Goal: Task Accomplishment & Management: Manage account settings

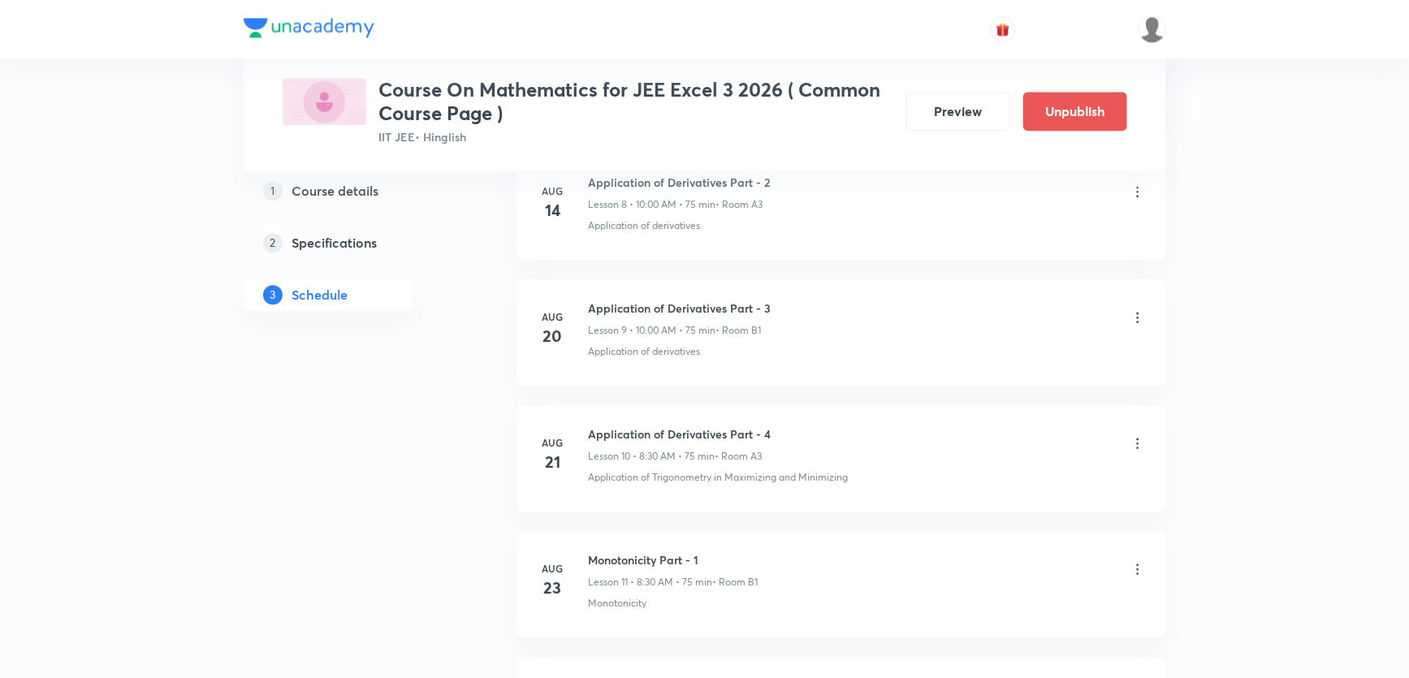
scroll to position [2653, 0]
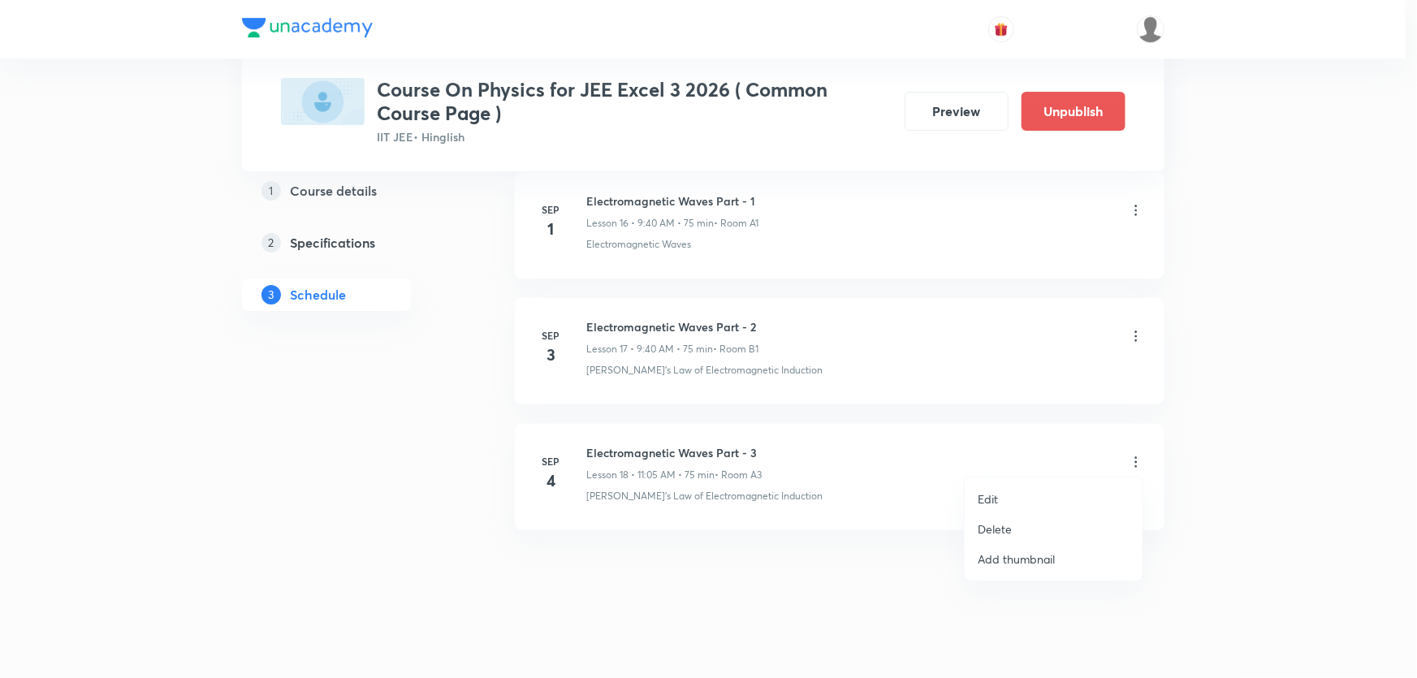
click at [1007, 491] on li "Edit" at bounding box center [1053, 499] width 178 height 30
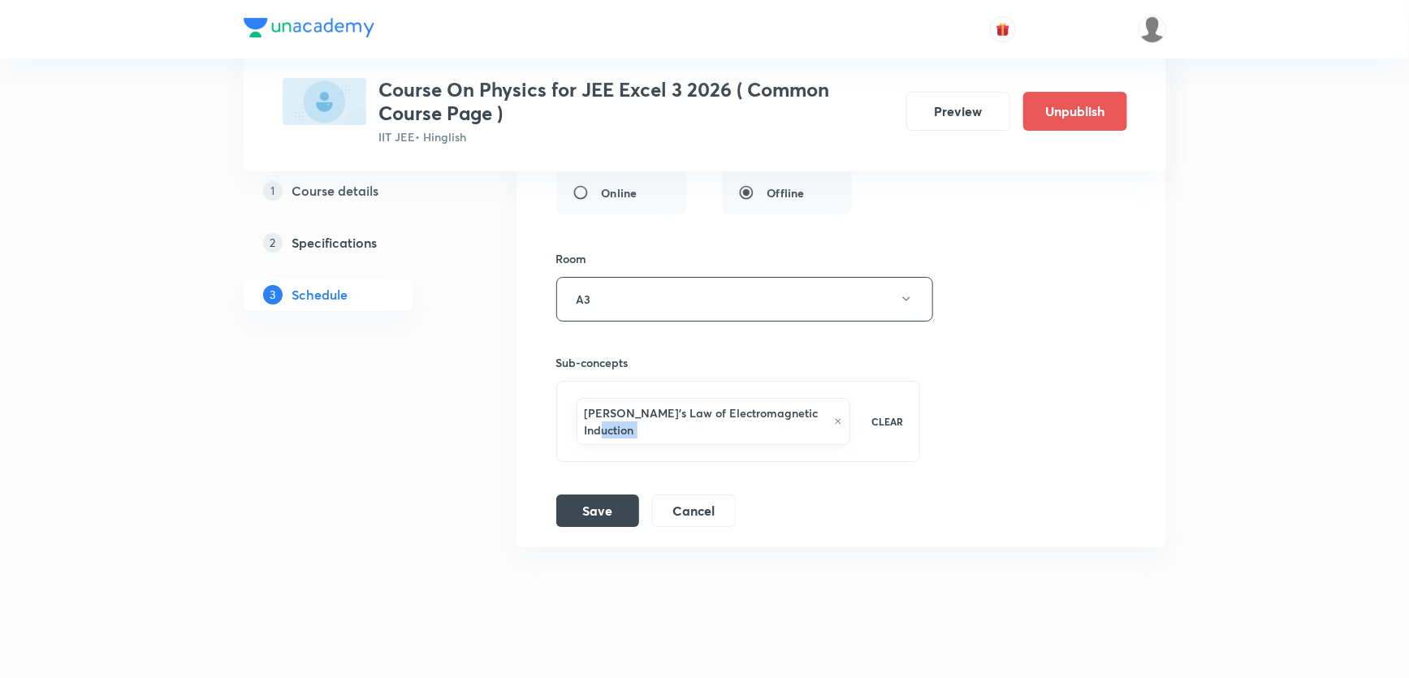
click at [834, 416] on icon at bounding box center [838, 421] width 8 height 10
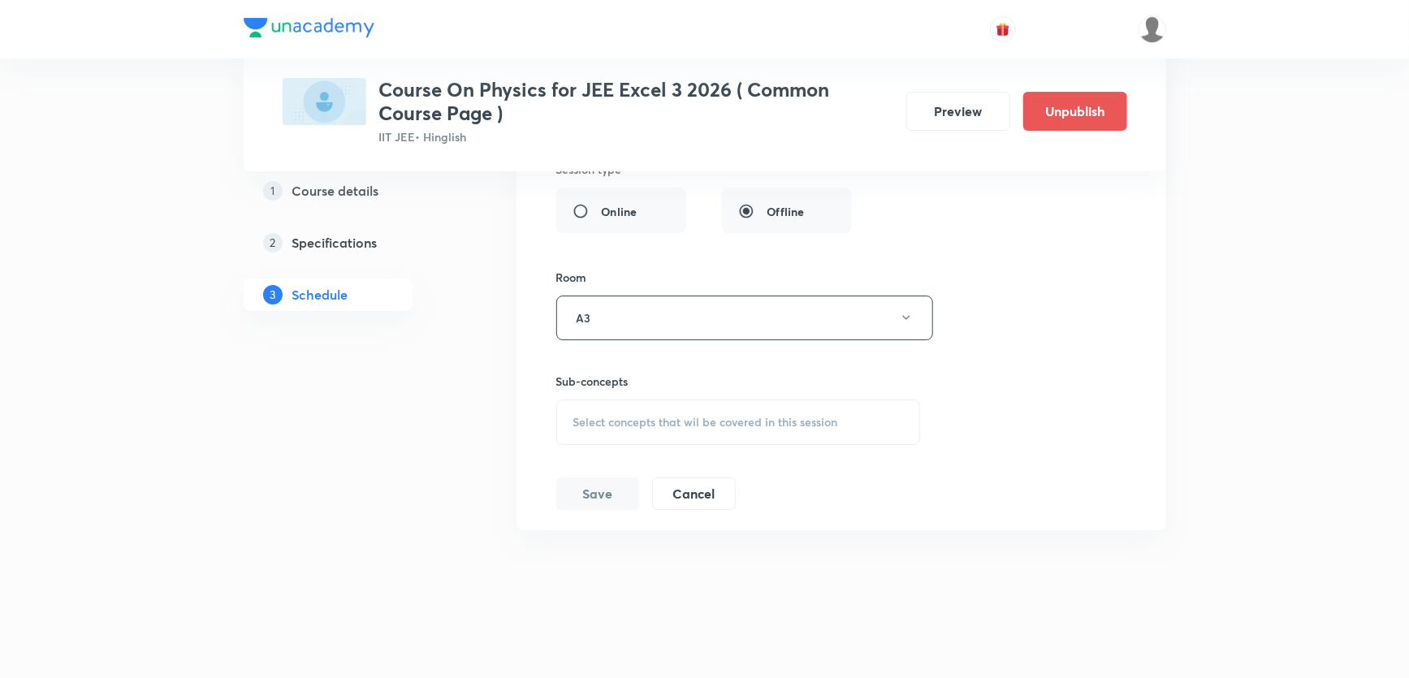
click at [730, 427] on div "Select concepts that wil be covered in this session" at bounding box center [738, 421] width 365 height 45
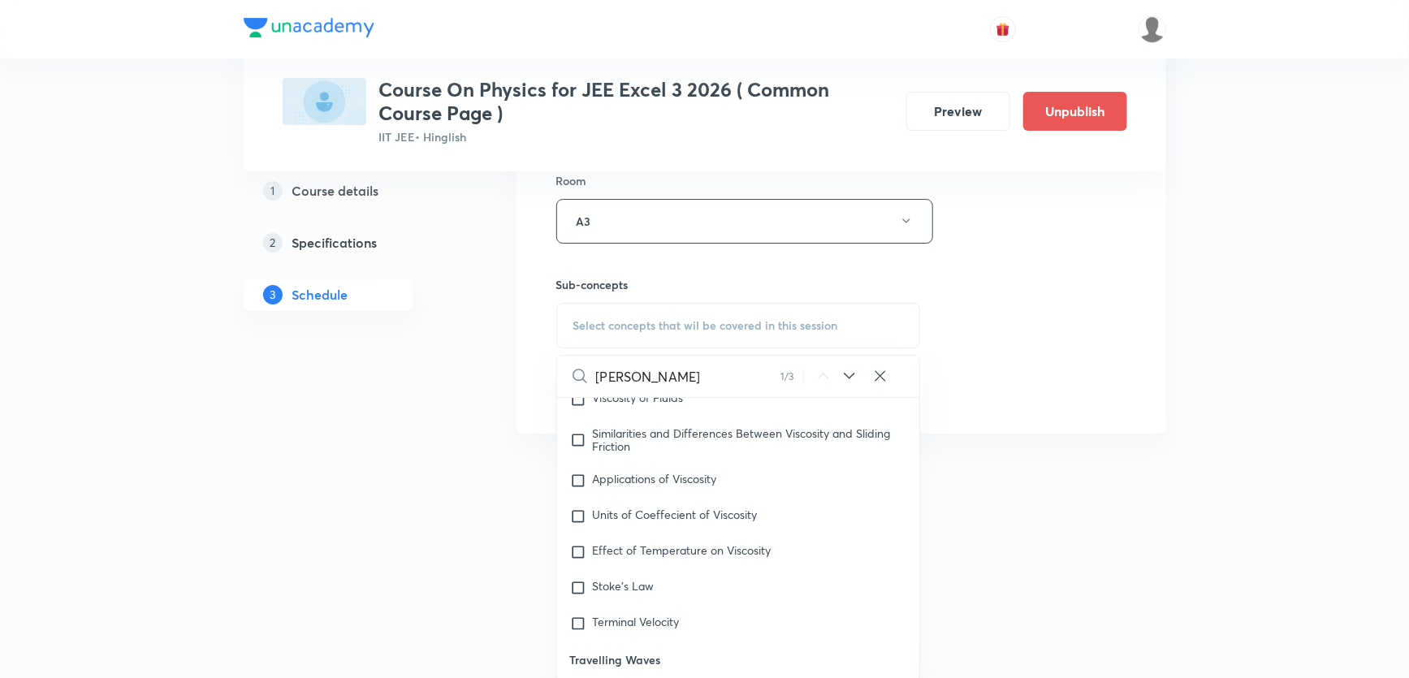
scroll to position [12714, 0]
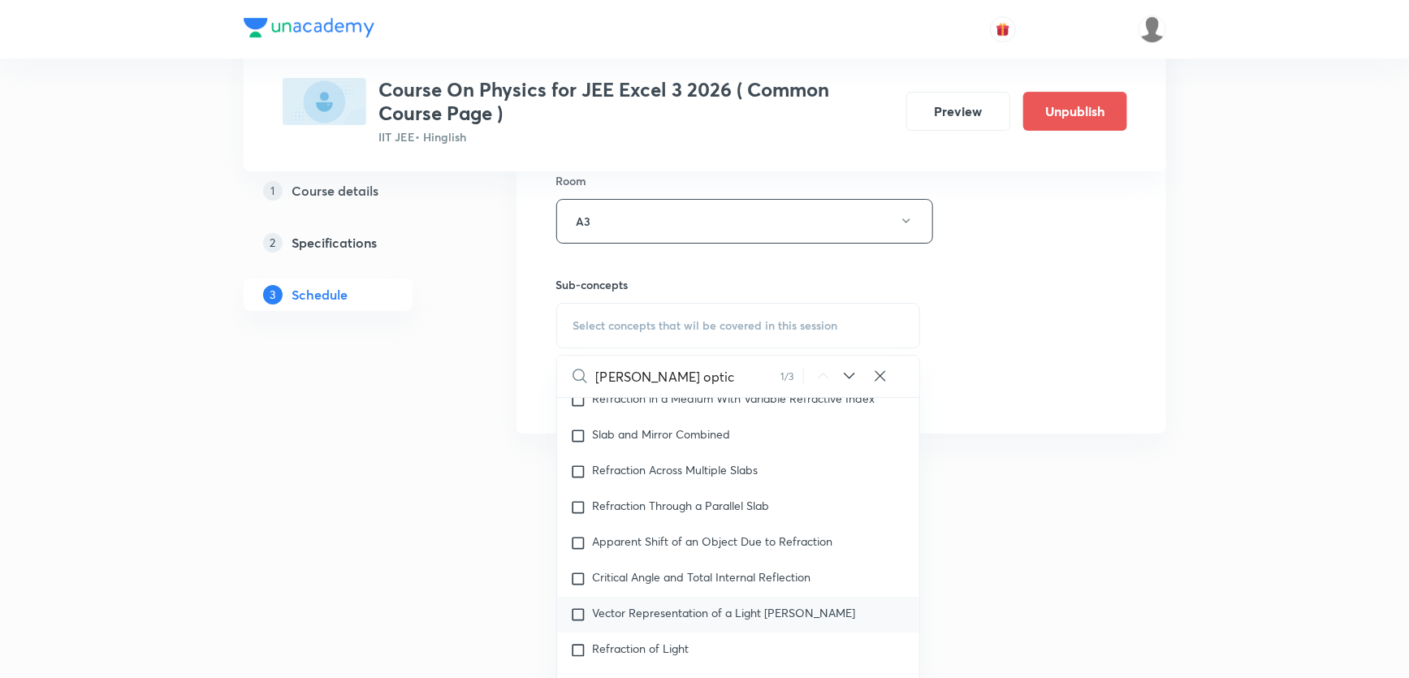
type input "Ray optics"
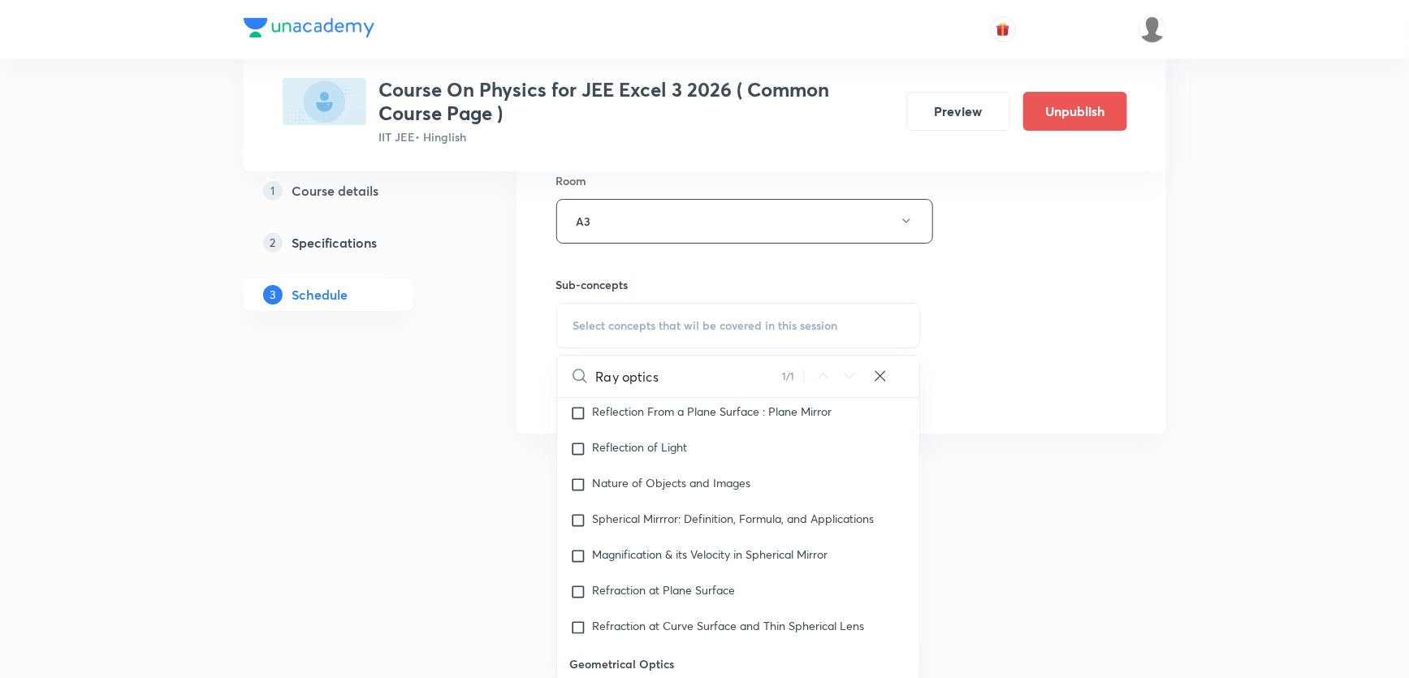
scroll to position [13475, 0]
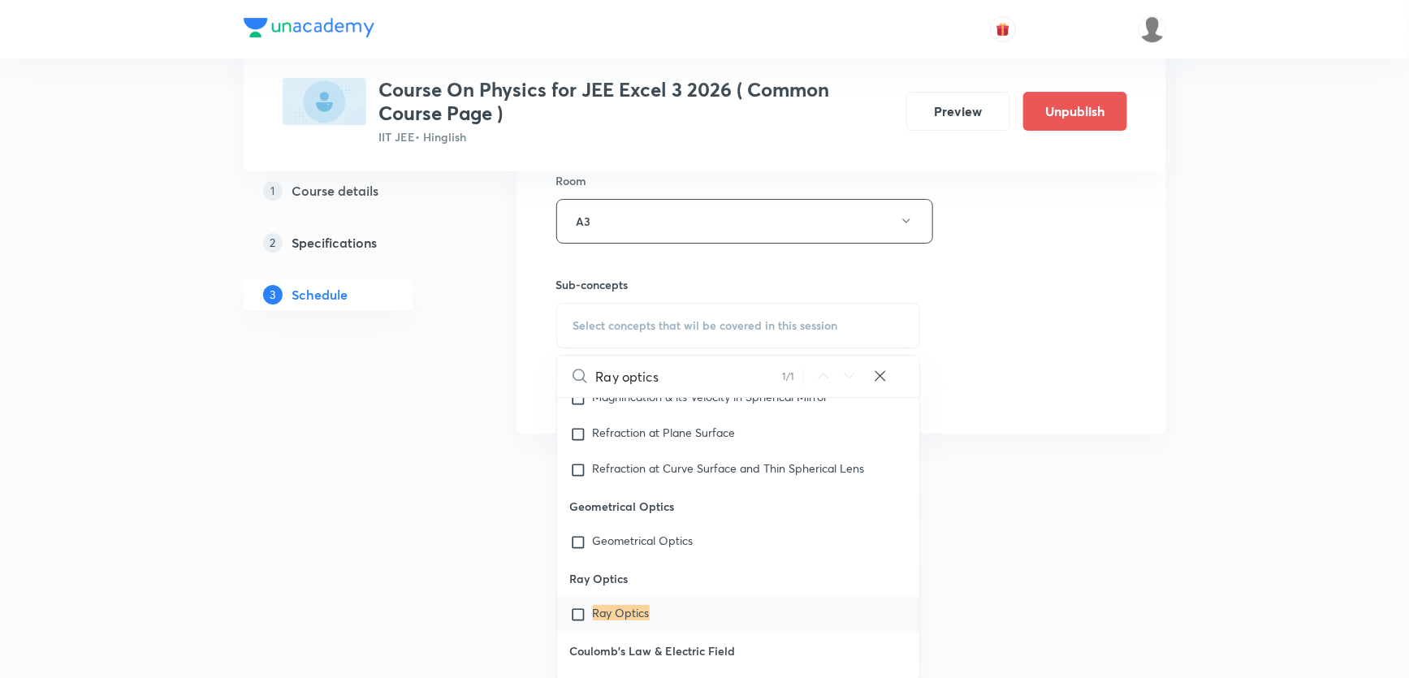
click at [630, 605] on mark "Ray Optics" at bounding box center [621, 612] width 57 height 15
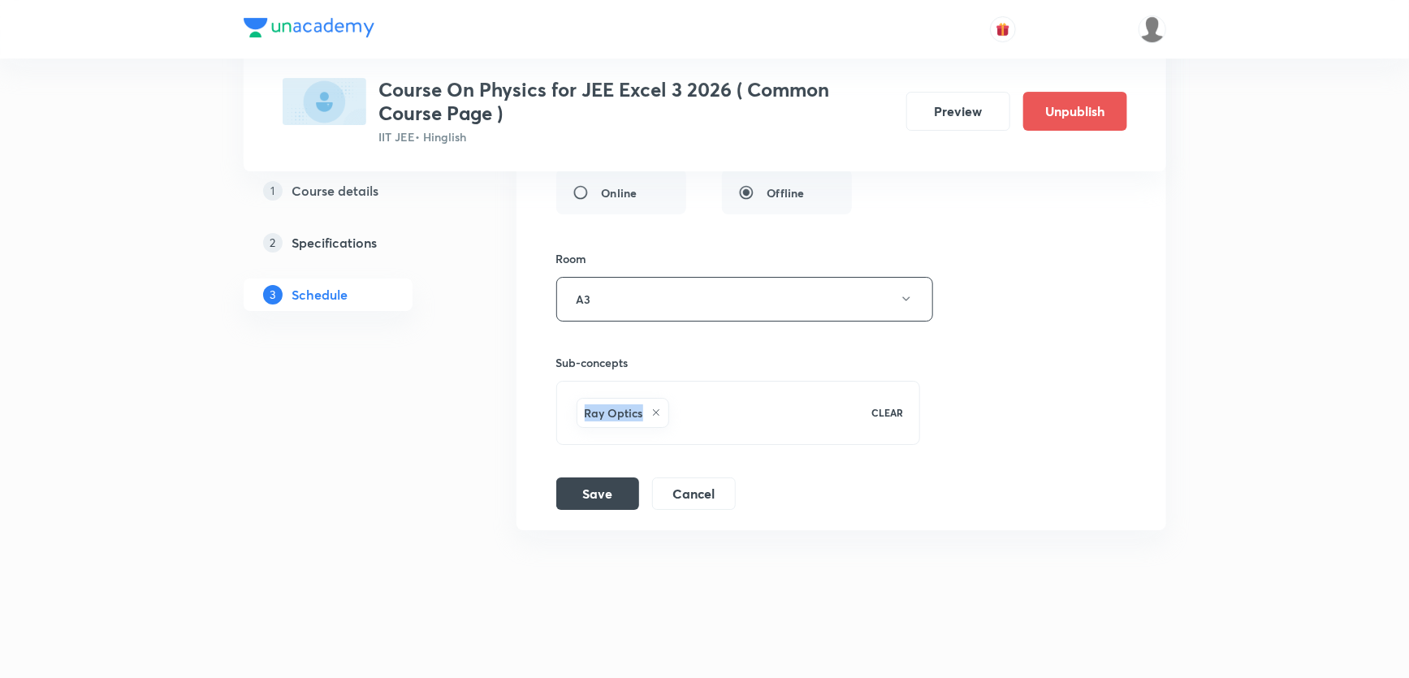
drag, startPoint x: 585, startPoint y: 406, endPoint x: 642, endPoint y: 409, distance: 57.7
click at [642, 409] on div "Ray Optics" at bounding box center [622, 413] width 93 height 30
copy h6 "Ray Optics"
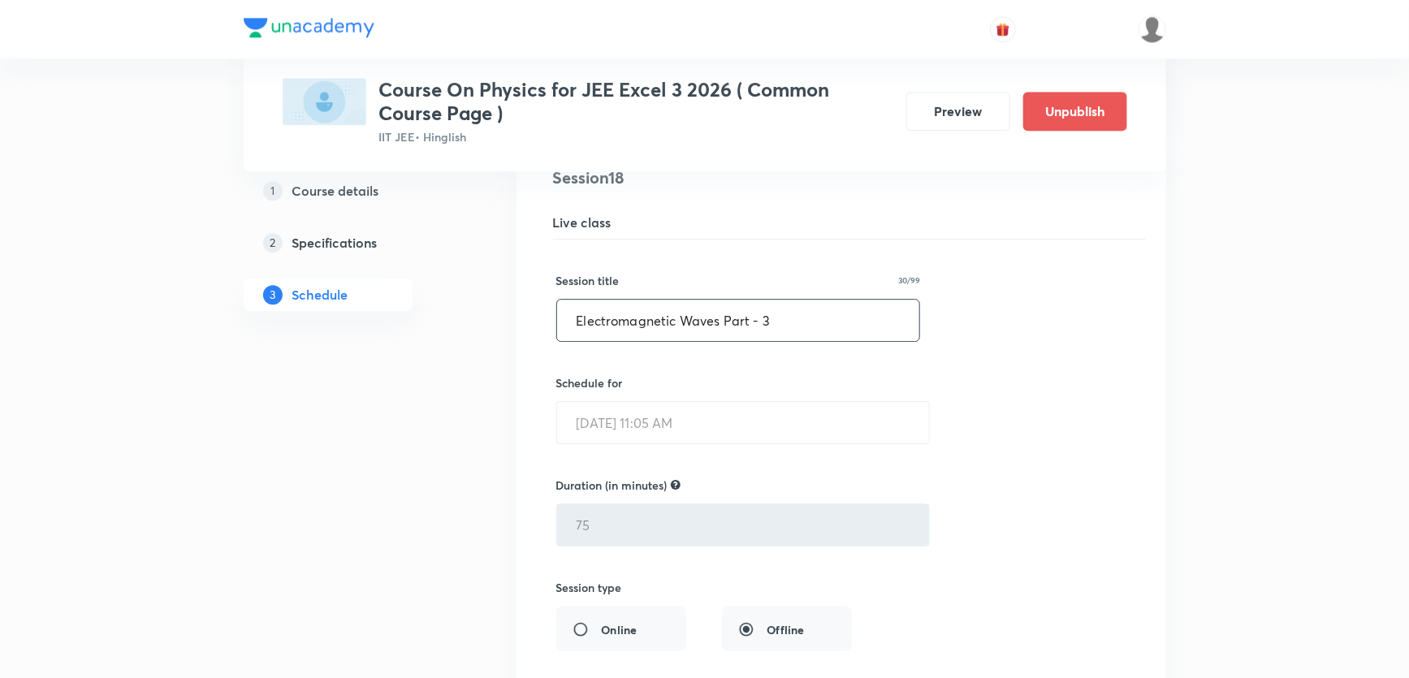
scroll to position [2344, 0]
drag, startPoint x: 641, startPoint y: 304, endPoint x: 568, endPoint y: 293, distance: 73.8
click at [568, 293] on div "Session title 30/99 Electromagnetic Waves Part - 3 ​" at bounding box center [738, 309] width 365 height 70
paste input "FKPN60U1"
click at [789, 309] on input "Ray Optics Part - 3" at bounding box center [738, 321] width 363 height 41
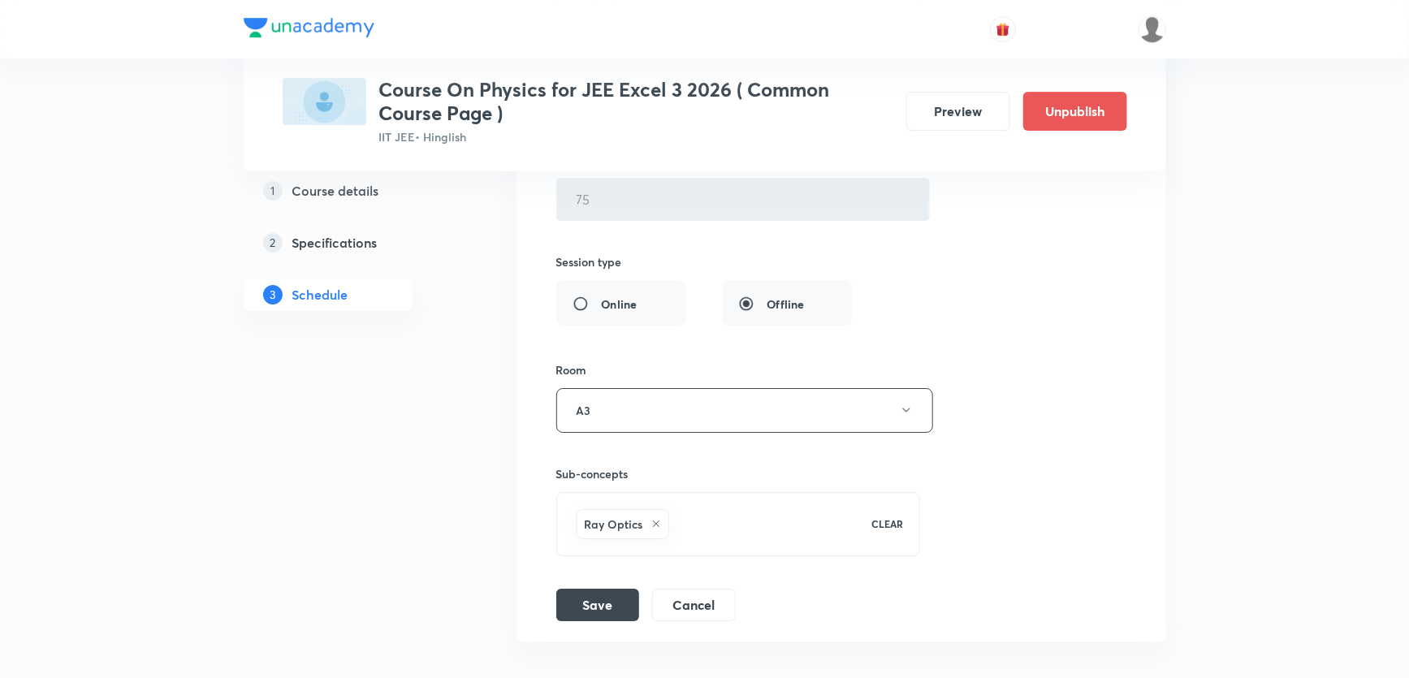
scroll to position [2782, 0]
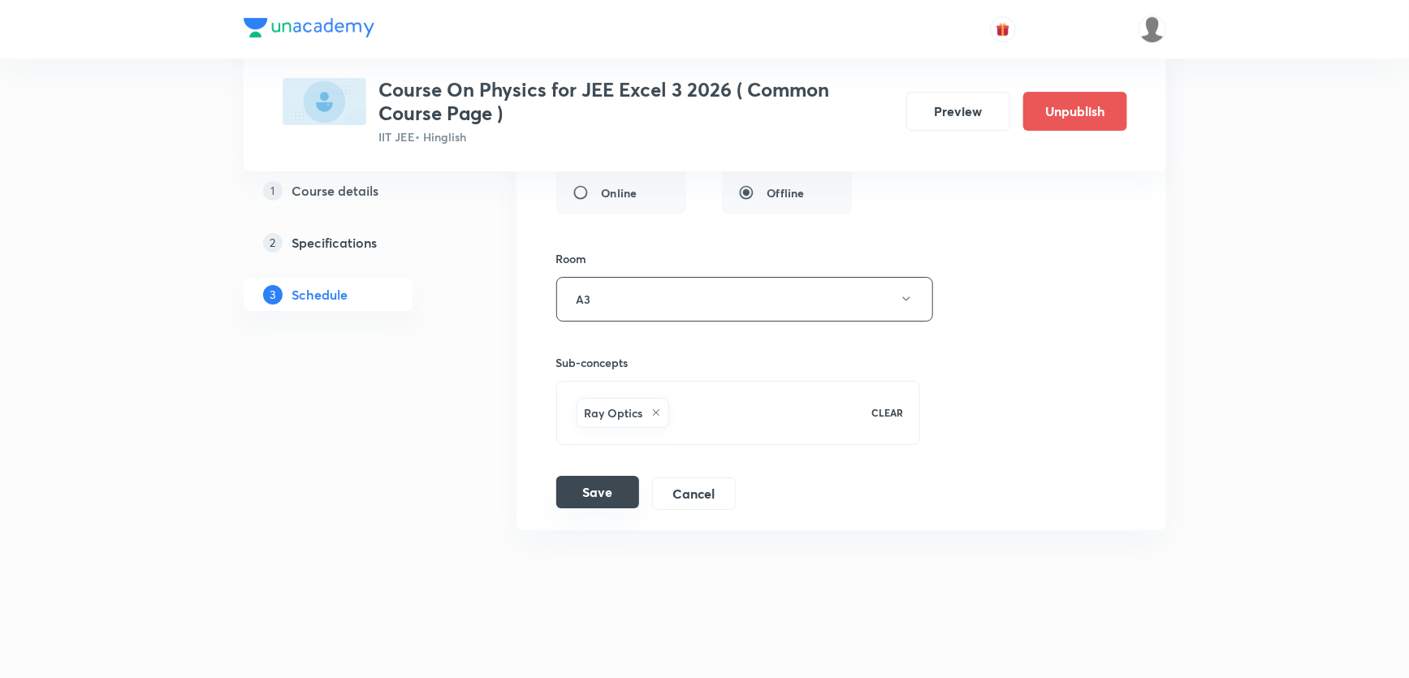
type input "Ray Optics Part - 1"
click at [603, 487] on button "Save" at bounding box center [597, 492] width 83 height 32
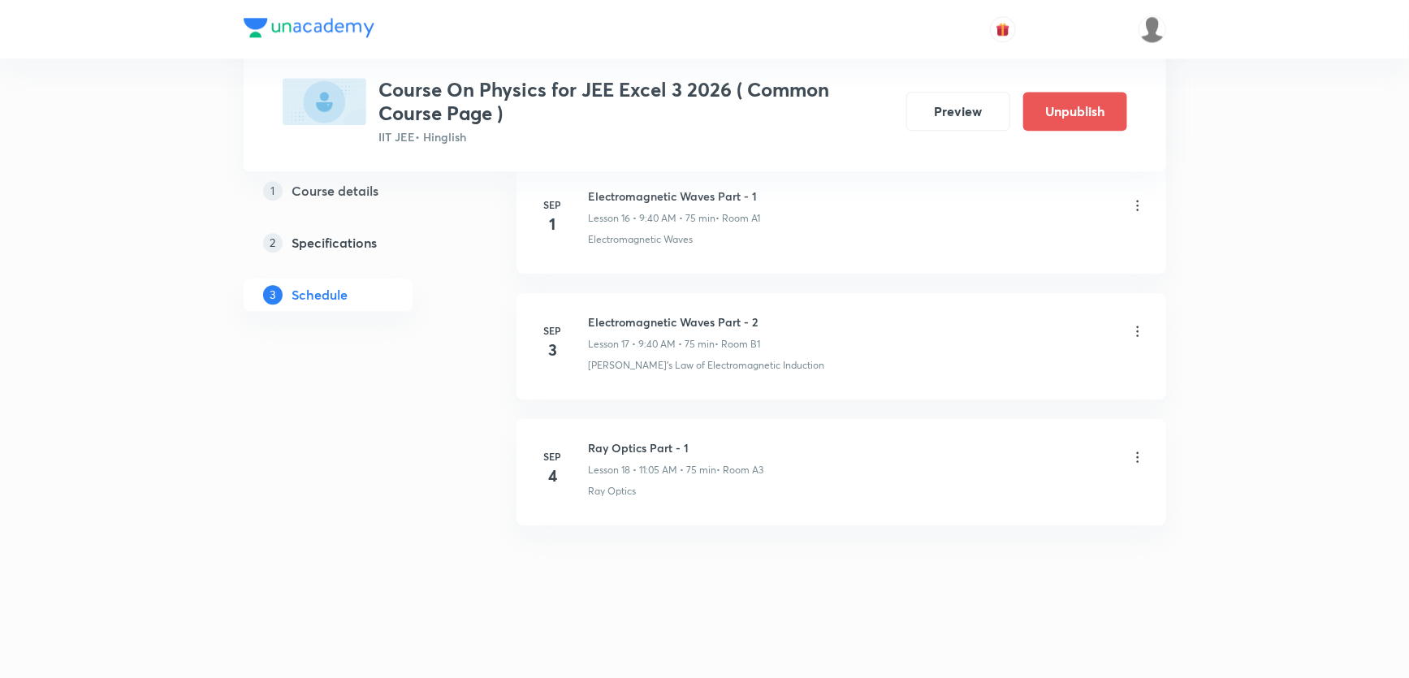
scroll to position [2159, 0]
